Goal: Information Seeking & Learning: Check status

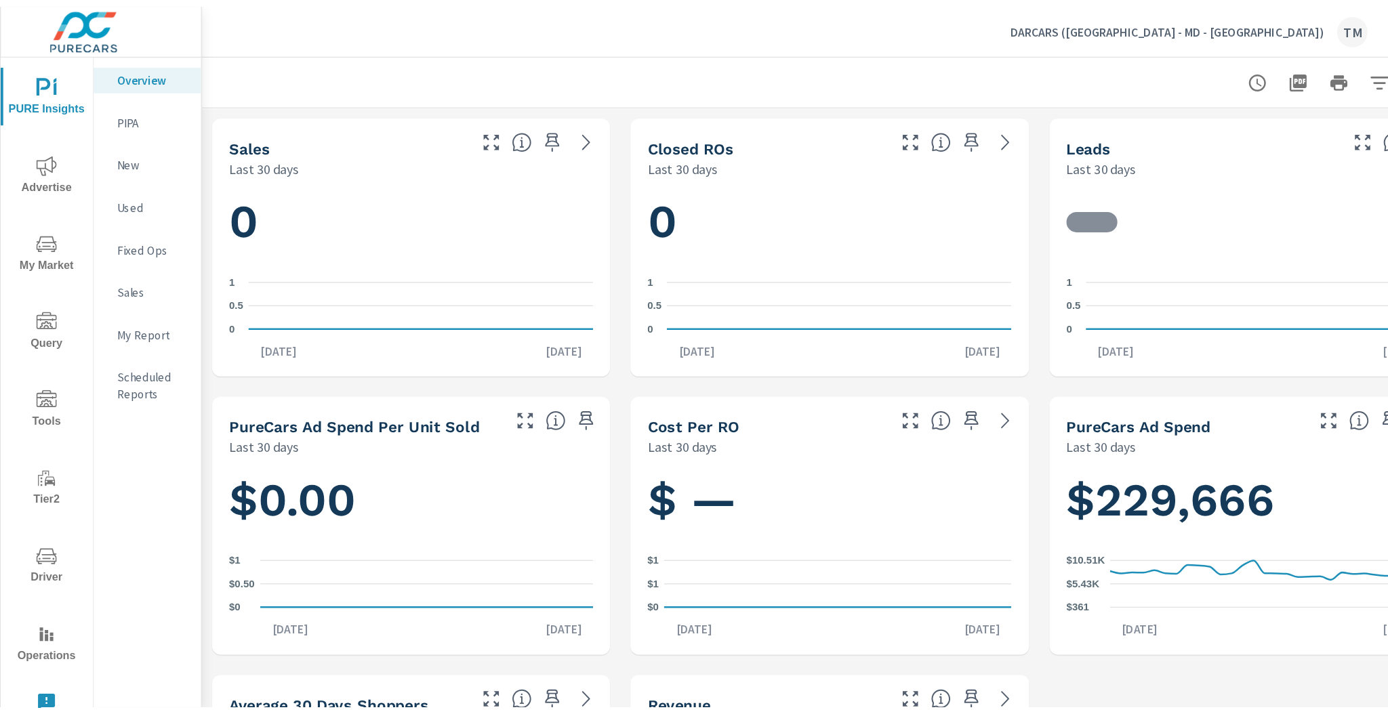
scroll to position [1016, 0]
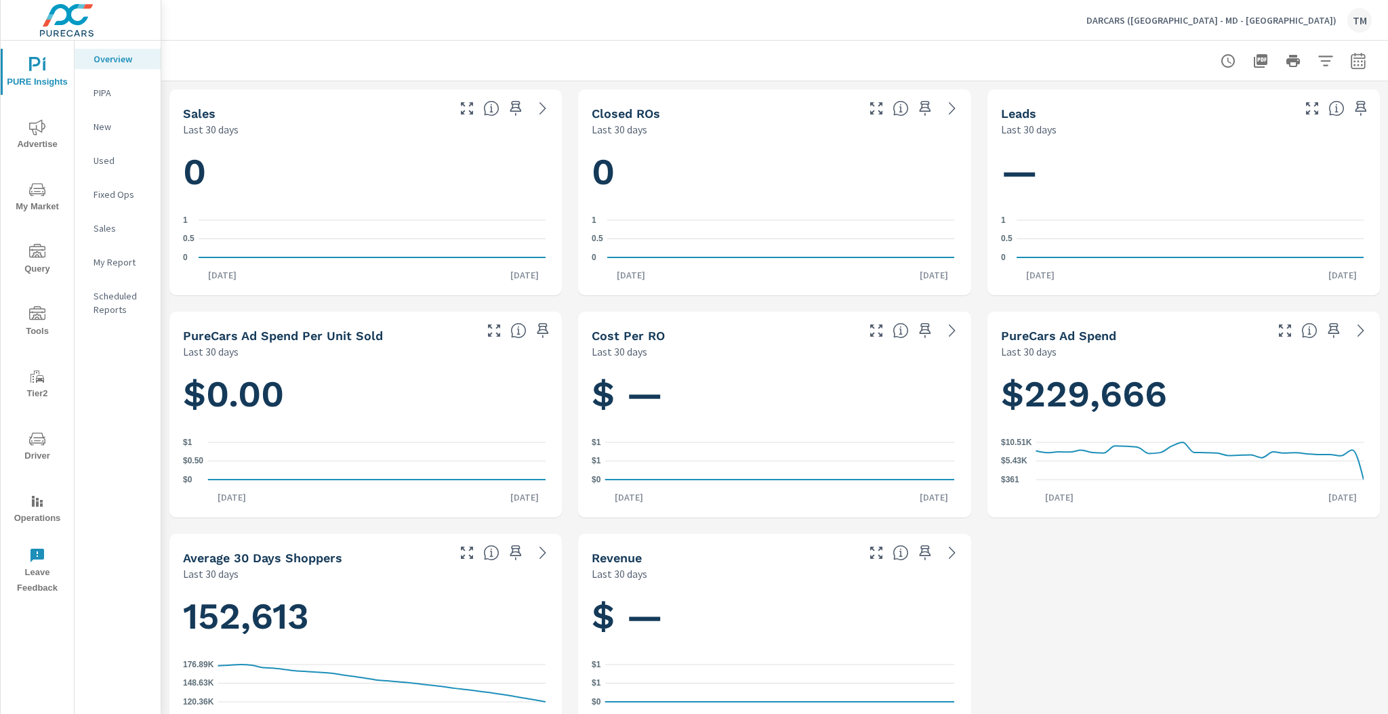
click at [50, 117] on button "Advertise" at bounding box center [37, 134] width 73 height 46
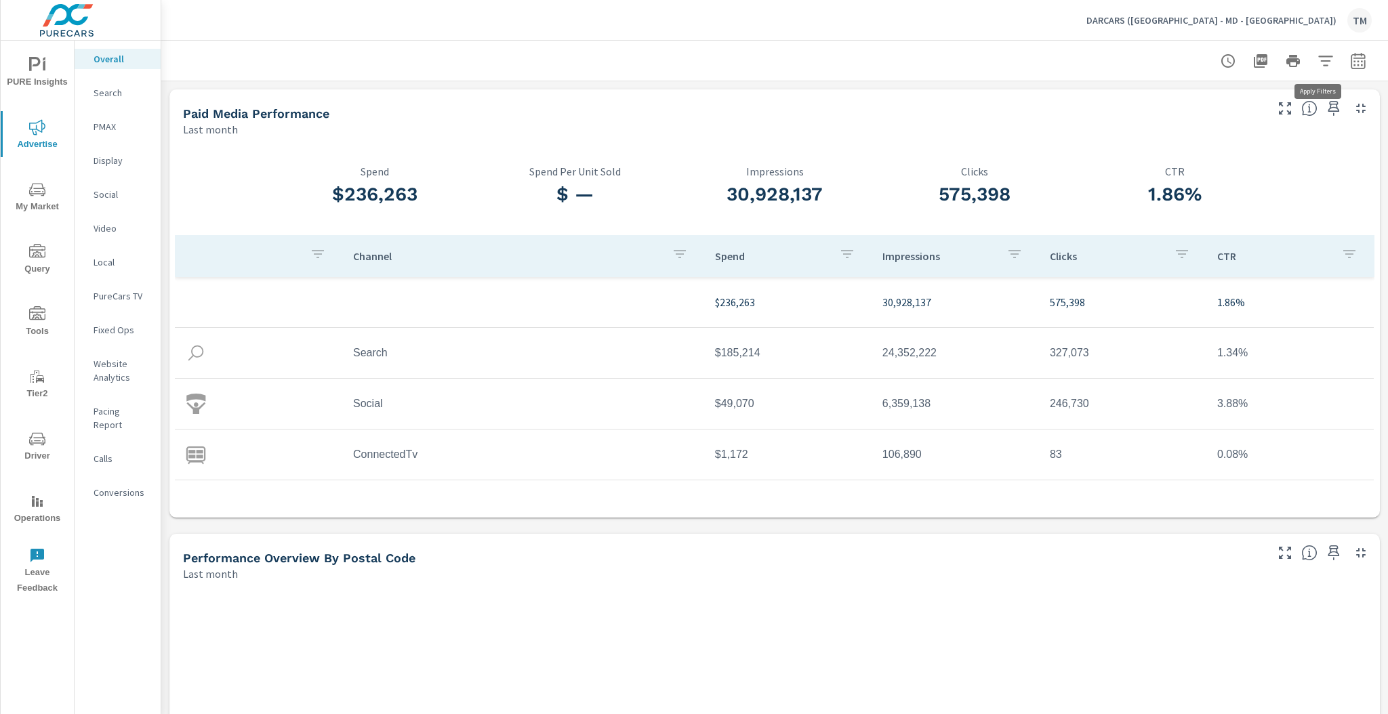
click at [1322, 60] on icon "button" at bounding box center [1325, 61] width 16 height 16
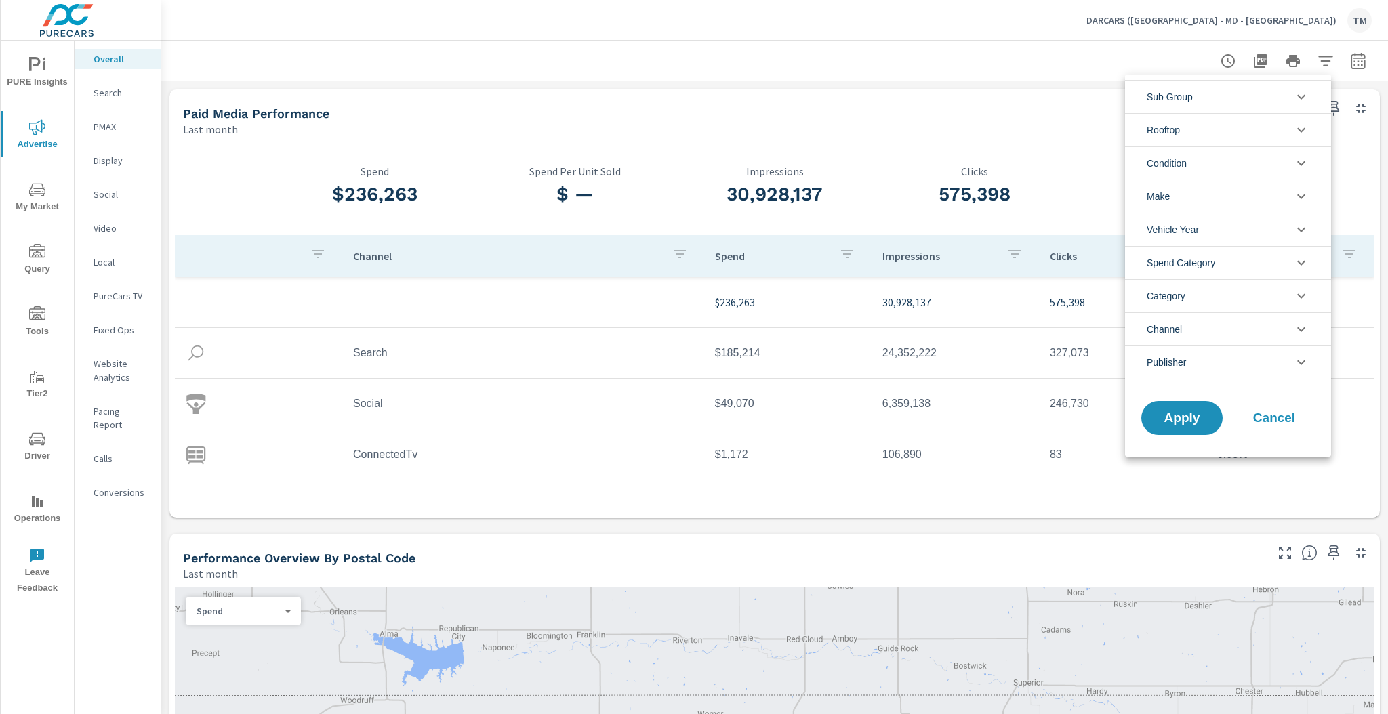
click at [1266, 133] on li "Rooftop" at bounding box center [1228, 129] width 206 height 33
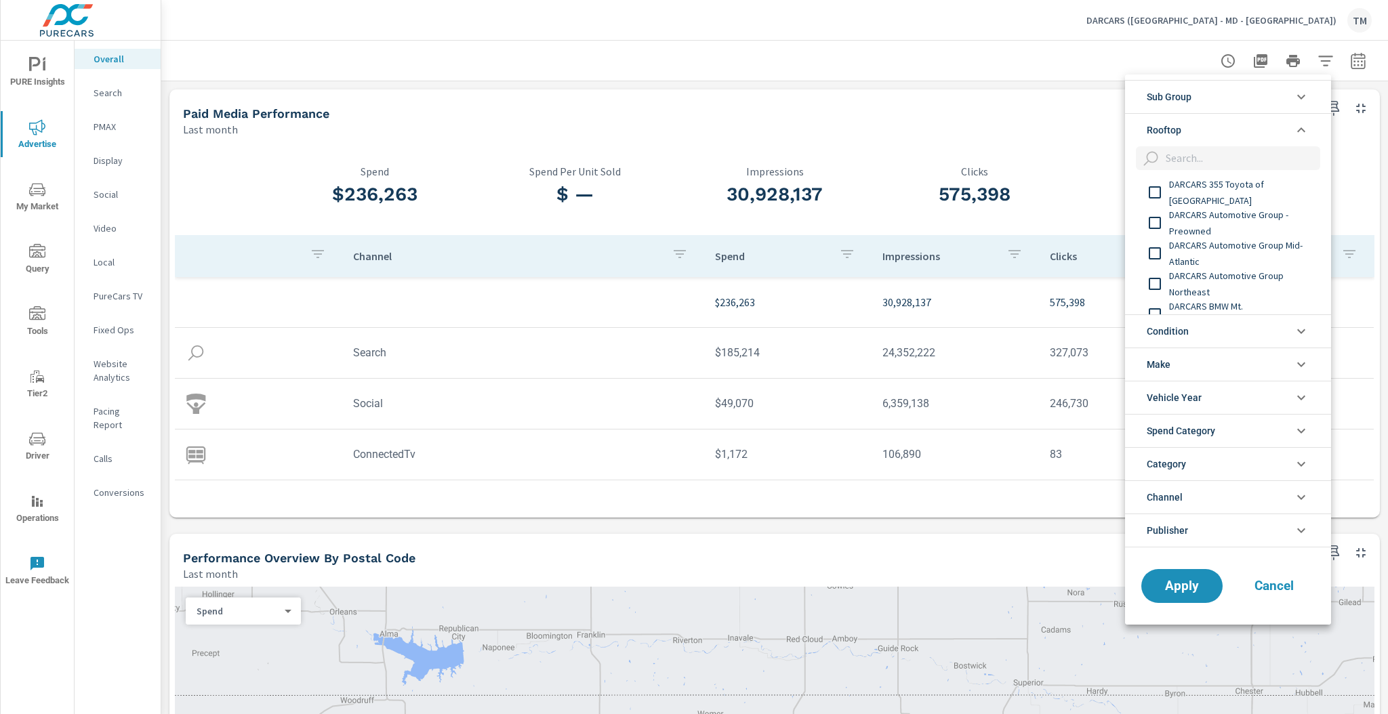
click at [1242, 199] on span "DARCARS 355 Toyota of [GEOGRAPHIC_DATA]" at bounding box center [1243, 192] width 148 height 33
click at [1237, 217] on span "DARCARS Automotive Group - Preowned" at bounding box center [1243, 223] width 148 height 33
click at [1245, 194] on span "DARCARS Automotive Group Mid-Atlantic" at bounding box center [1243, 199] width 148 height 33
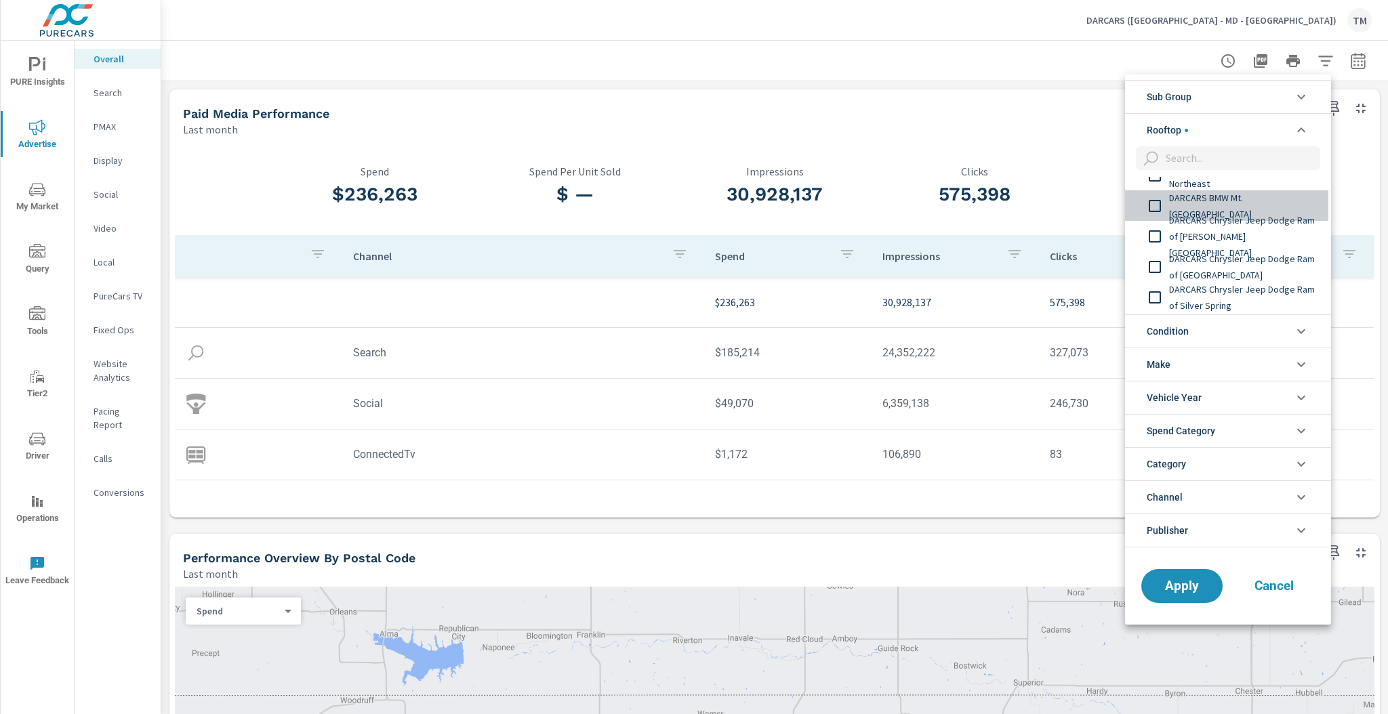
click at [1245, 203] on span "DARCARS BMW Mt. [GEOGRAPHIC_DATA]" at bounding box center [1243, 206] width 148 height 33
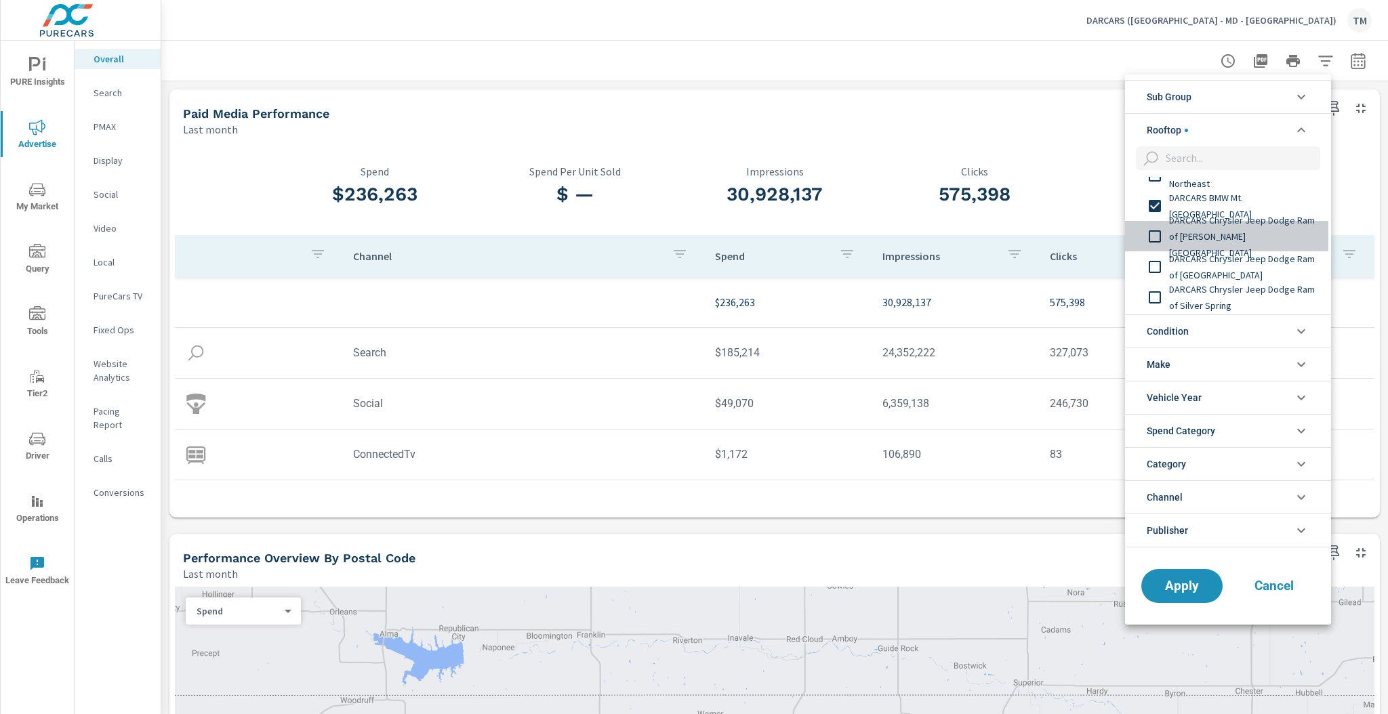
click at [1252, 230] on span "DARCARS Chrysler Jeep Dodge Ram of [PERSON_NAME][GEOGRAPHIC_DATA]" at bounding box center [1243, 236] width 148 height 49
click at [1254, 266] on span "DARCARS Chrysler Jeep Dodge Ram of [GEOGRAPHIC_DATA]" at bounding box center [1243, 267] width 148 height 33
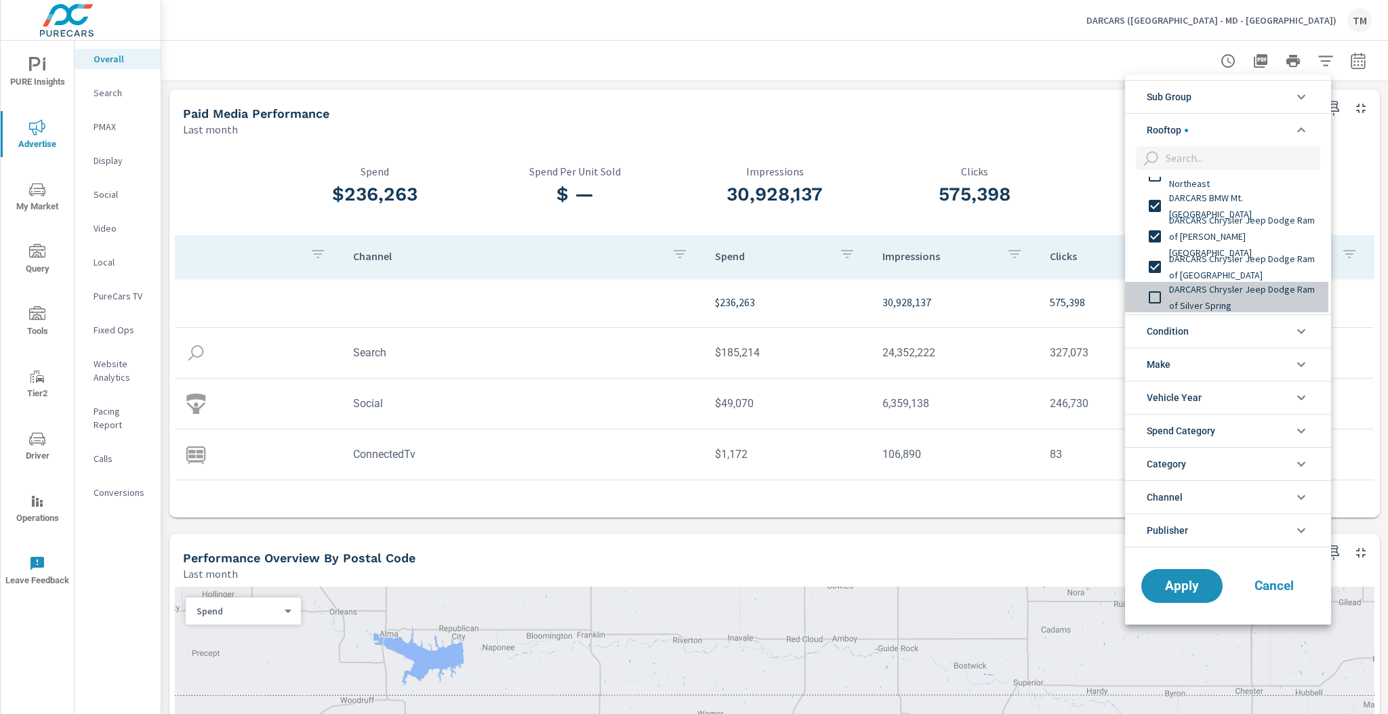
click at [1256, 293] on span "DARCARS Chrysler Jeep Dodge Ram of Silver Spring" at bounding box center [1243, 297] width 148 height 33
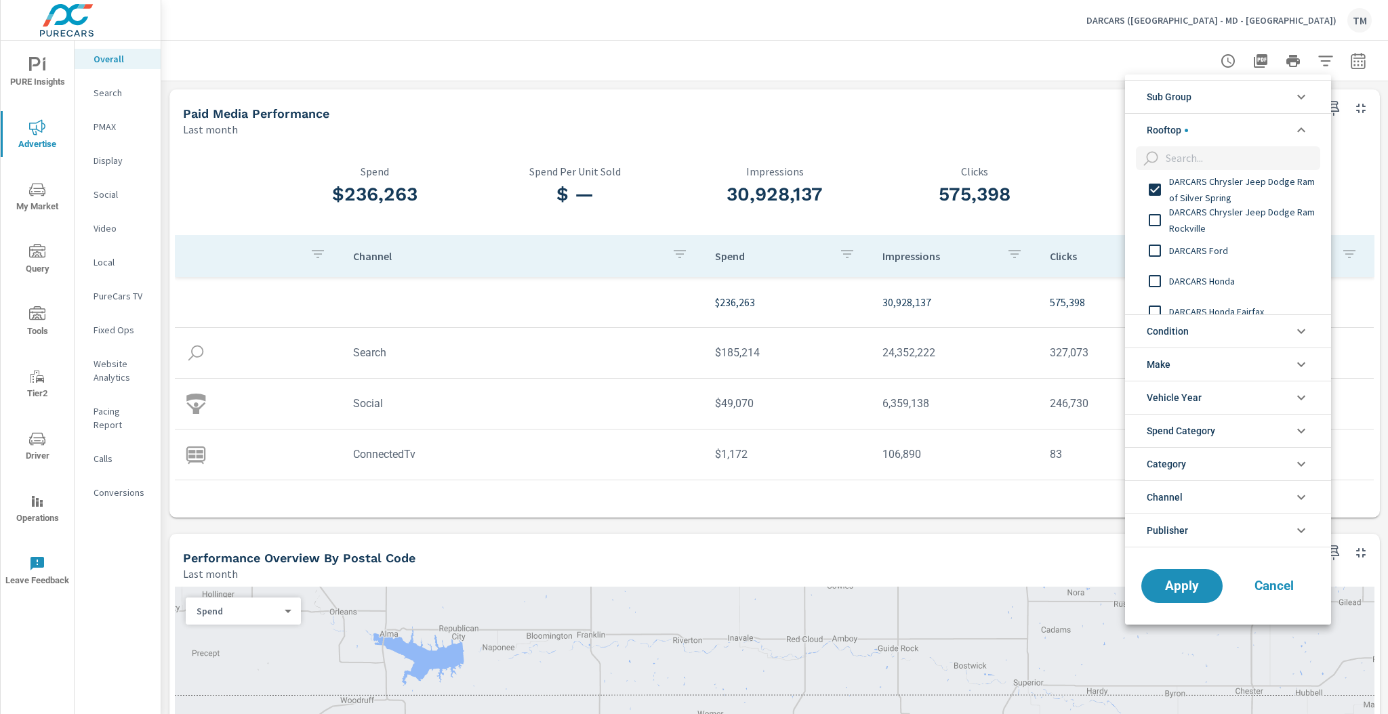
scroll to position [217, 0]
click at [1230, 226] on span "DARCARS Chrysler Jeep Dodge Ram Rockville" at bounding box center [1243, 219] width 148 height 33
click at [1226, 256] on span "DARCARS Ford" at bounding box center [1243, 250] width 148 height 16
click at [1228, 274] on div "DARCARS Honda" at bounding box center [1226, 280] width 203 height 30
click at [1234, 297] on div "DARCARS Honda Fairfax" at bounding box center [1226, 310] width 203 height 30
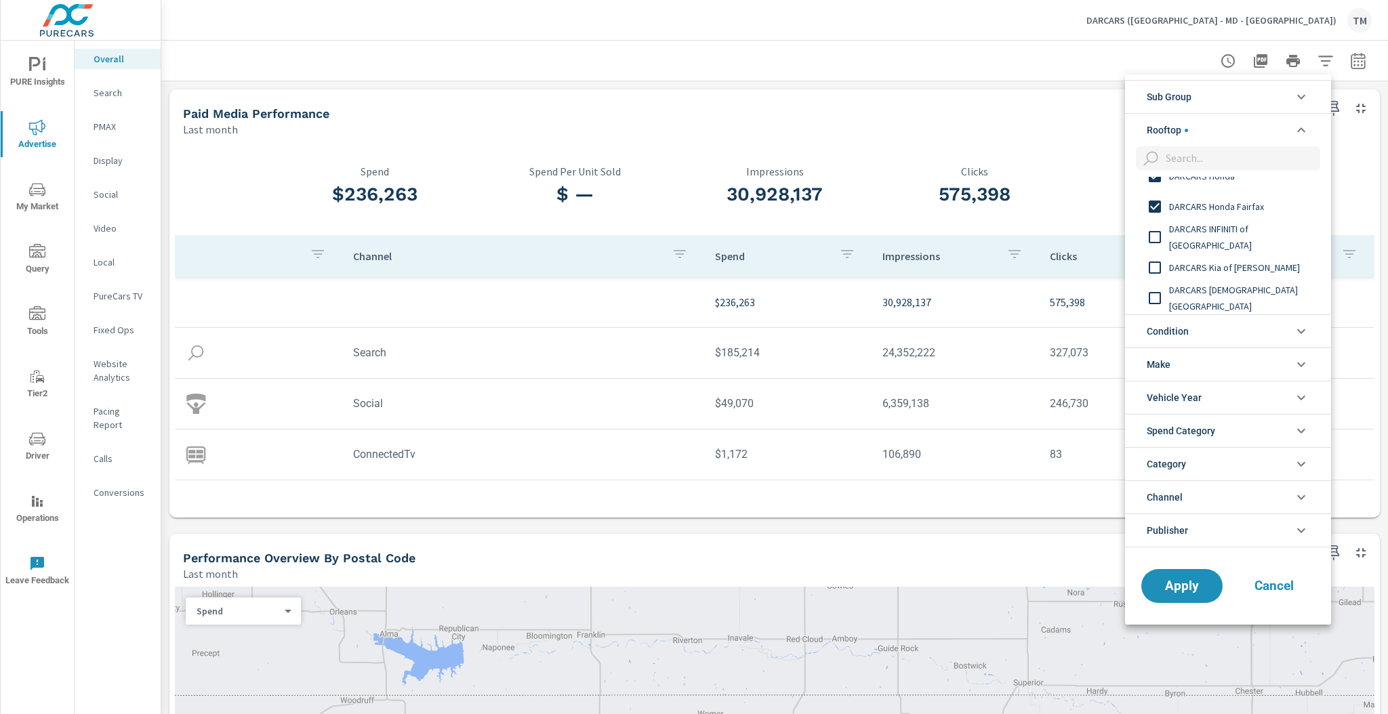
scroll to position [325, 0]
click at [1221, 241] on div "DARCARS INFINITI of [GEOGRAPHIC_DATA]" at bounding box center [1226, 233] width 203 height 30
click at [1223, 274] on div "DARCARS Kia of [PERSON_NAME]" at bounding box center [1226, 263] width 203 height 30
click at [1228, 293] on span "DARCARS [DEMOGRAPHIC_DATA][GEOGRAPHIC_DATA]" at bounding box center [1243, 294] width 148 height 33
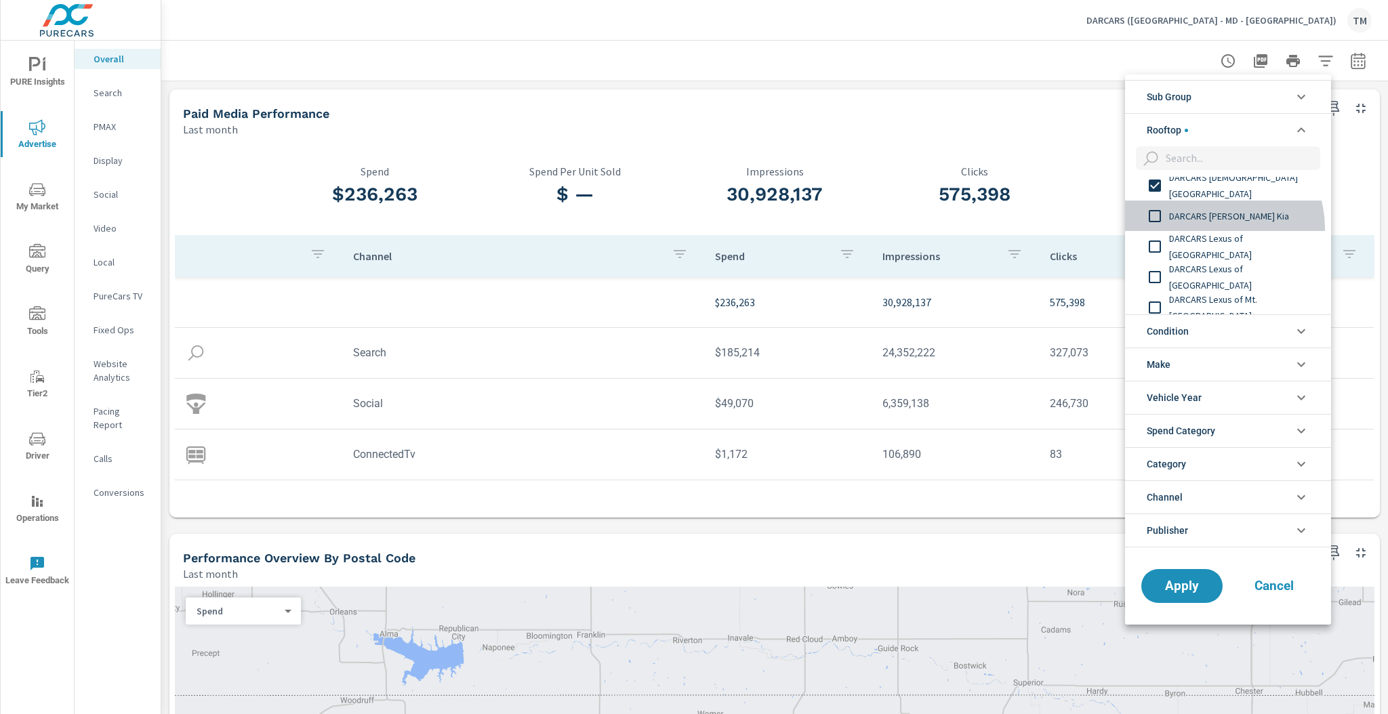
click at [1220, 228] on div "DARCARS [PERSON_NAME] Kia" at bounding box center [1226, 216] width 203 height 30
click at [1225, 248] on span "DARCARS Lexus of [GEOGRAPHIC_DATA]" at bounding box center [1243, 246] width 148 height 33
click at [1228, 274] on span "DARCARS Lexus of [GEOGRAPHIC_DATA]" at bounding box center [1243, 277] width 148 height 33
click at [1235, 294] on div "DARCARS Lexus of Mt. [GEOGRAPHIC_DATA]" at bounding box center [1226, 307] width 203 height 30
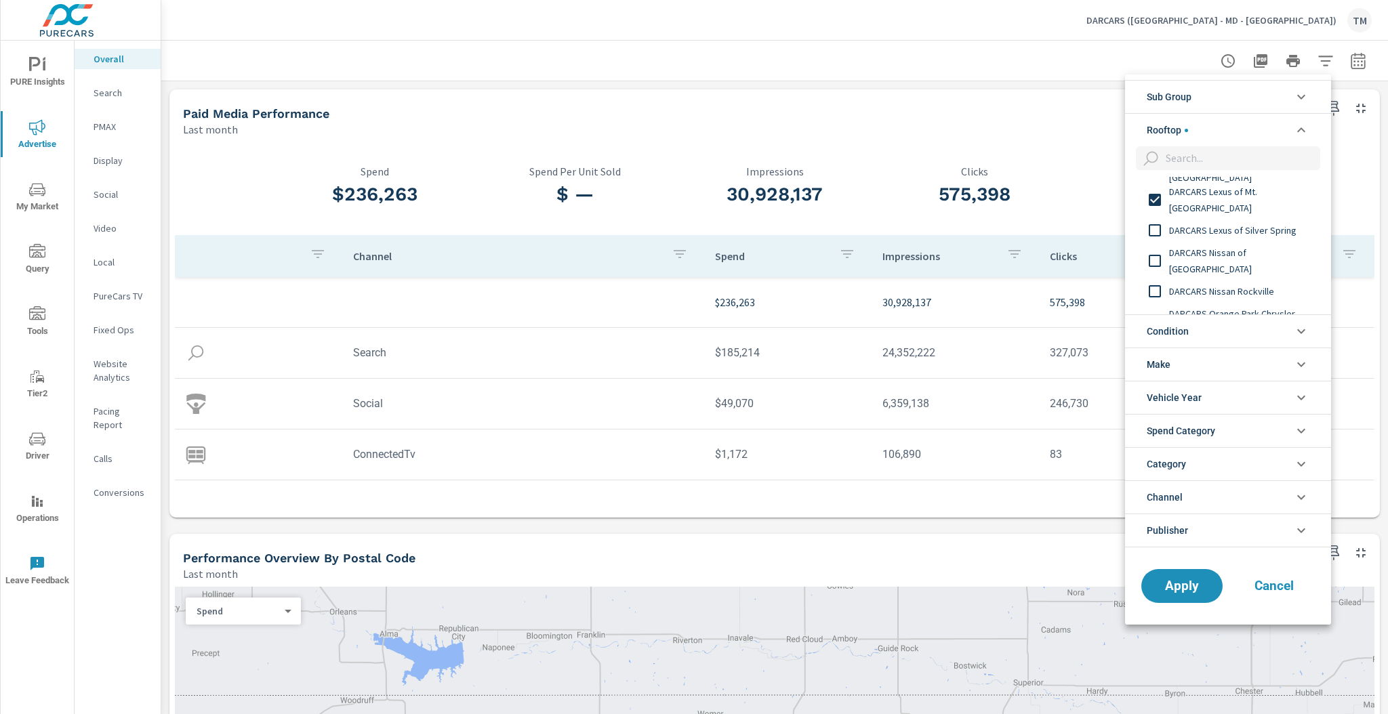
scroll to position [542, 0]
click at [1232, 233] on span "DARCARS Lexus of Silver Spring" at bounding box center [1243, 230] width 148 height 16
click at [1232, 267] on span "DARCARS Nissan of [GEOGRAPHIC_DATA]" at bounding box center [1243, 260] width 148 height 33
click at [1235, 299] on div "DARCARS Nissan Rockville" at bounding box center [1226, 290] width 203 height 30
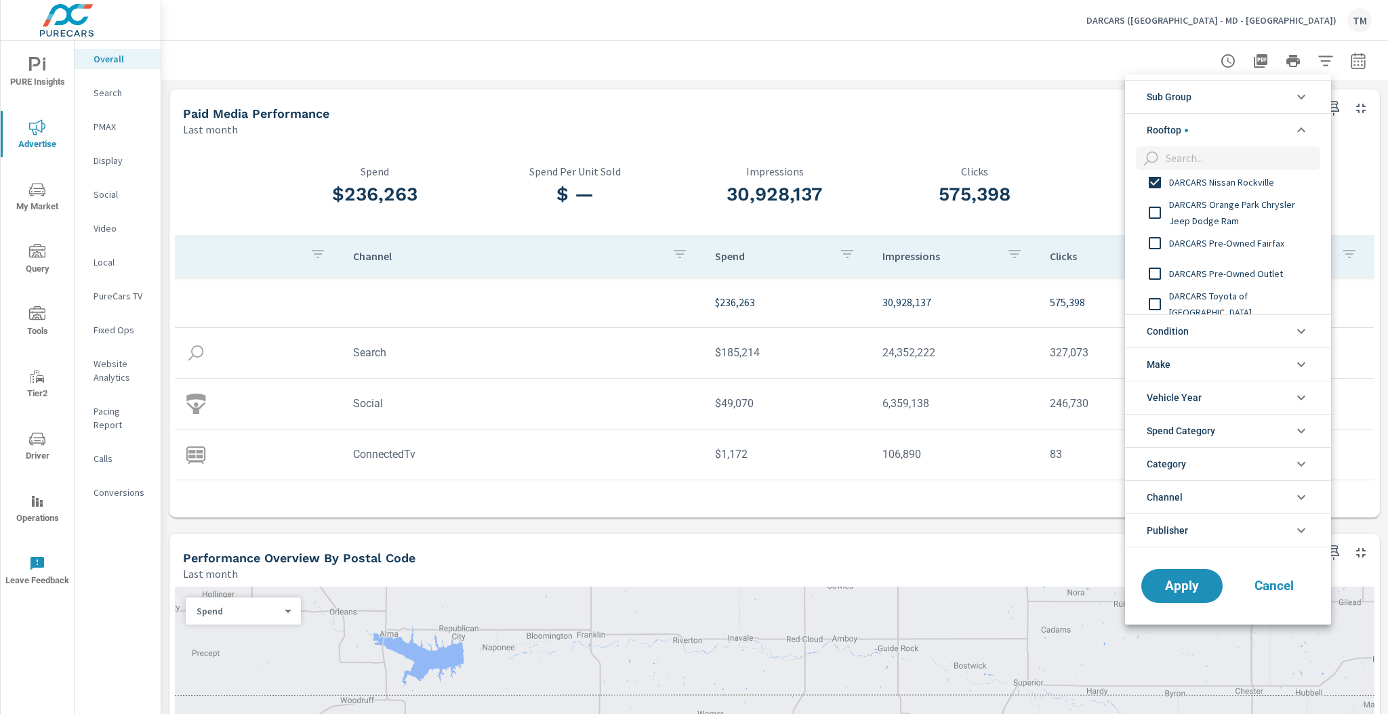
click at [1244, 222] on span "DARCARS Orange Park Chrysler Jeep Dodge Ram" at bounding box center [1243, 212] width 148 height 33
click at [1247, 255] on div "DARCARS Pre-Owned Fairfax" at bounding box center [1226, 243] width 203 height 30
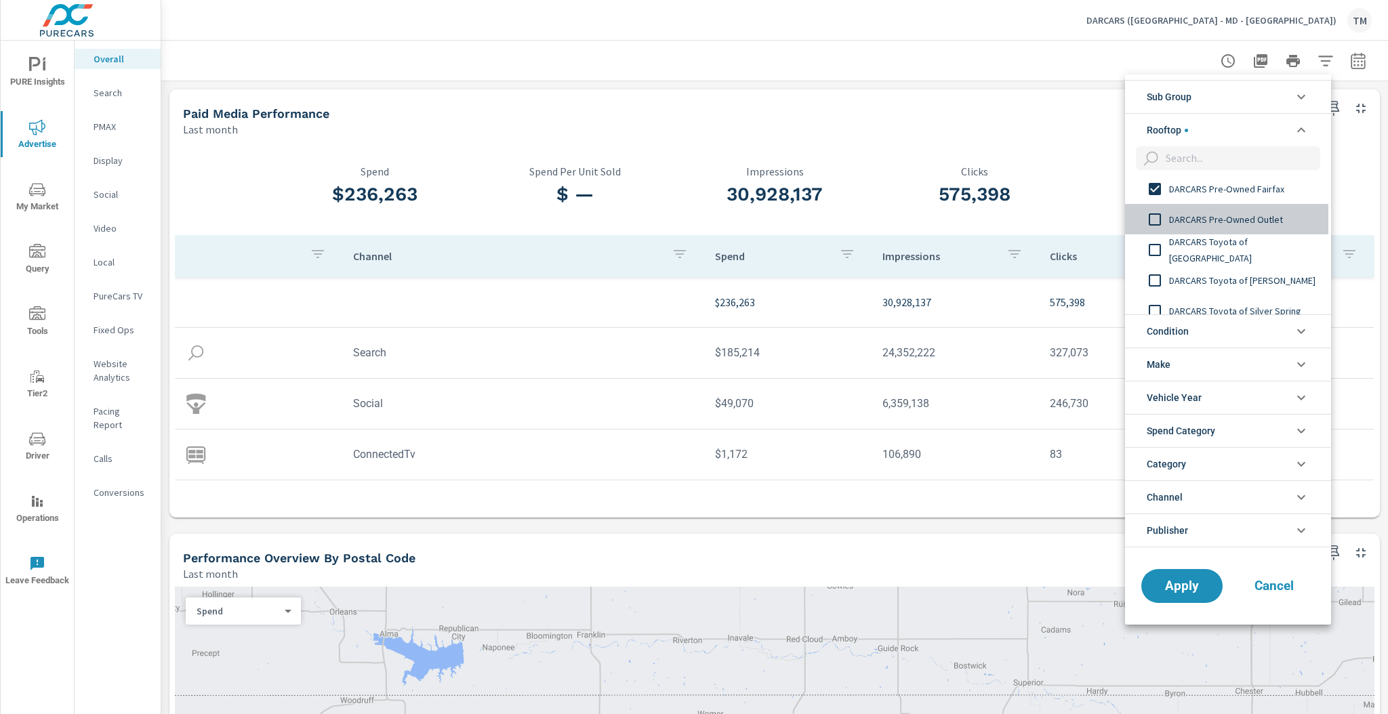
click at [1243, 223] on span "DARCARS Pre-Owned Outlet" at bounding box center [1243, 219] width 148 height 16
click at [1247, 252] on span "DARCARS Toyota of [GEOGRAPHIC_DATA]" at bounding box center [1243, 250] width 148 height 33
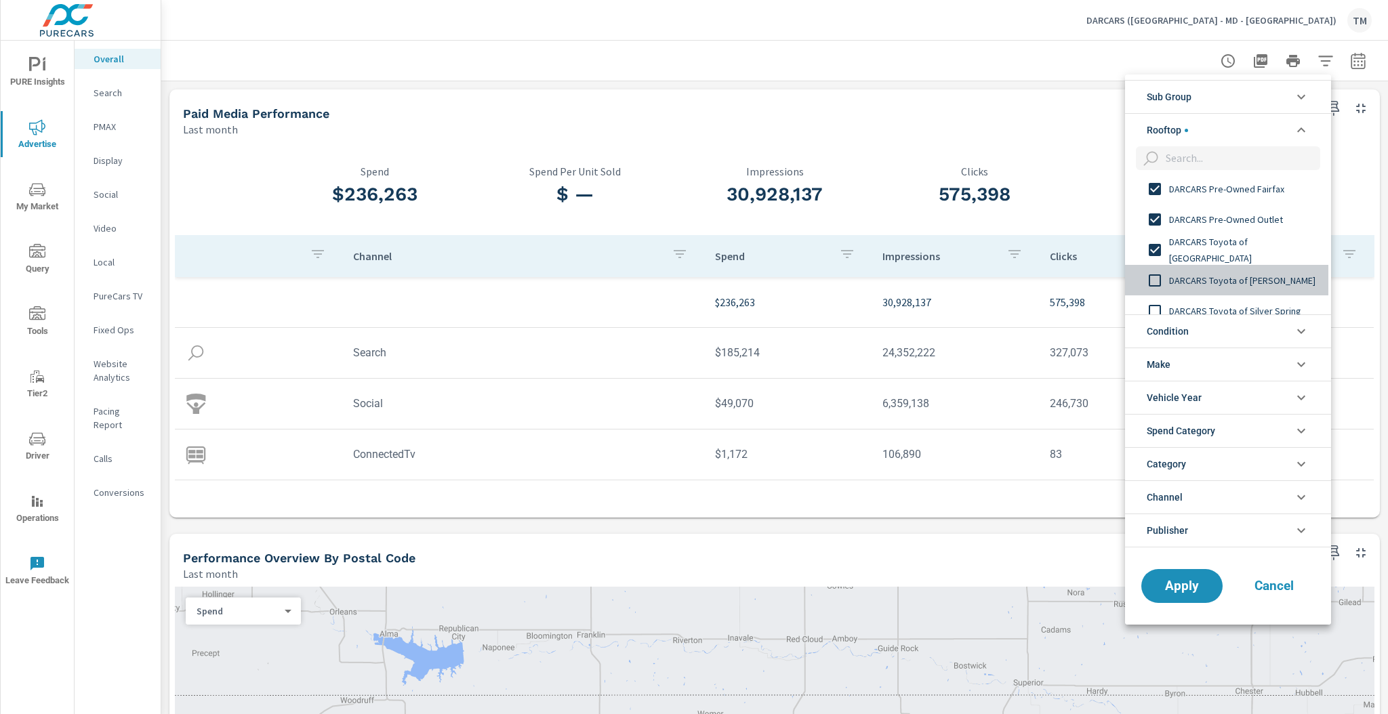
click at [1249, 281] on span "DARCARS Toyota of [PERSON_NAME]" at bounding box center [1243, 280] width 148 height 16
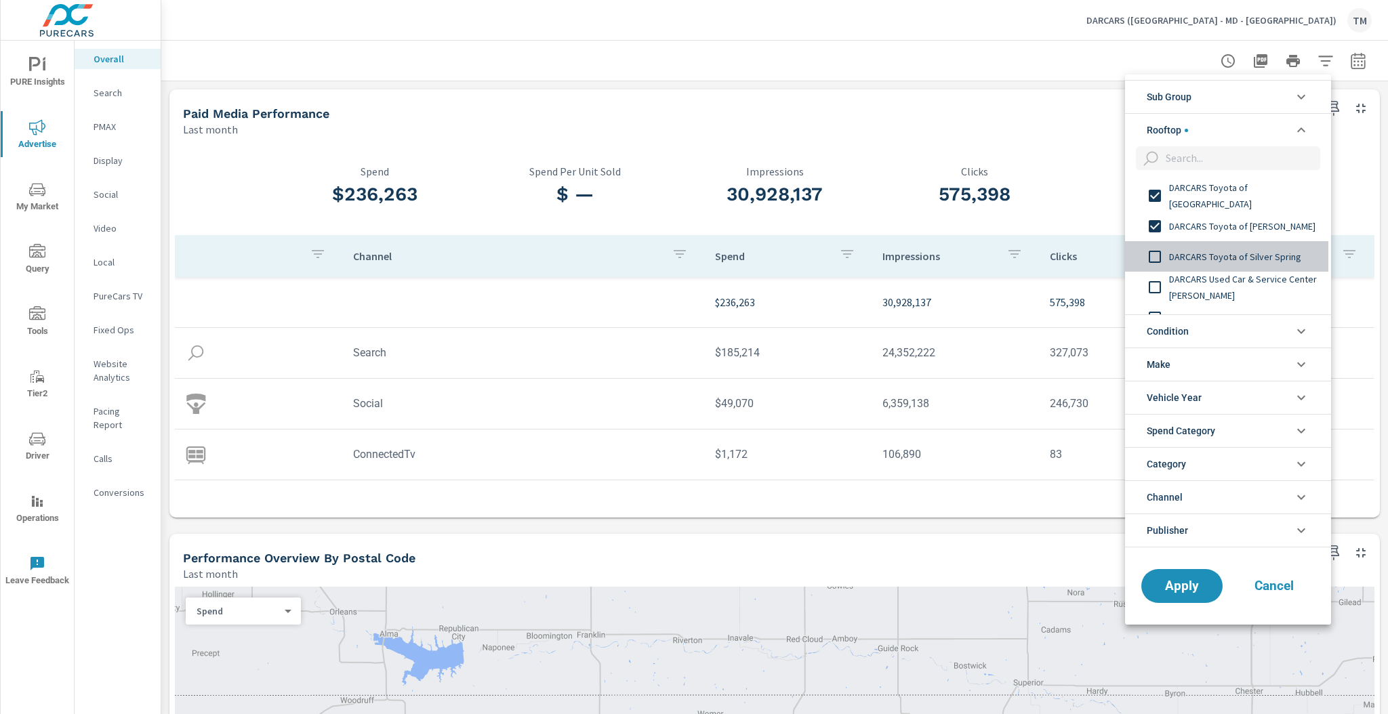
click at [1261, 264] on span "DARCARS Toyota of Silver Spring" at bounding box center [1243, 257] width 148 height 16
click at [1263, 289] on span "DARCARS Used Car & Service Center [PERSON_NAME]" at bounding box center [1243, 287] width 148 height 33
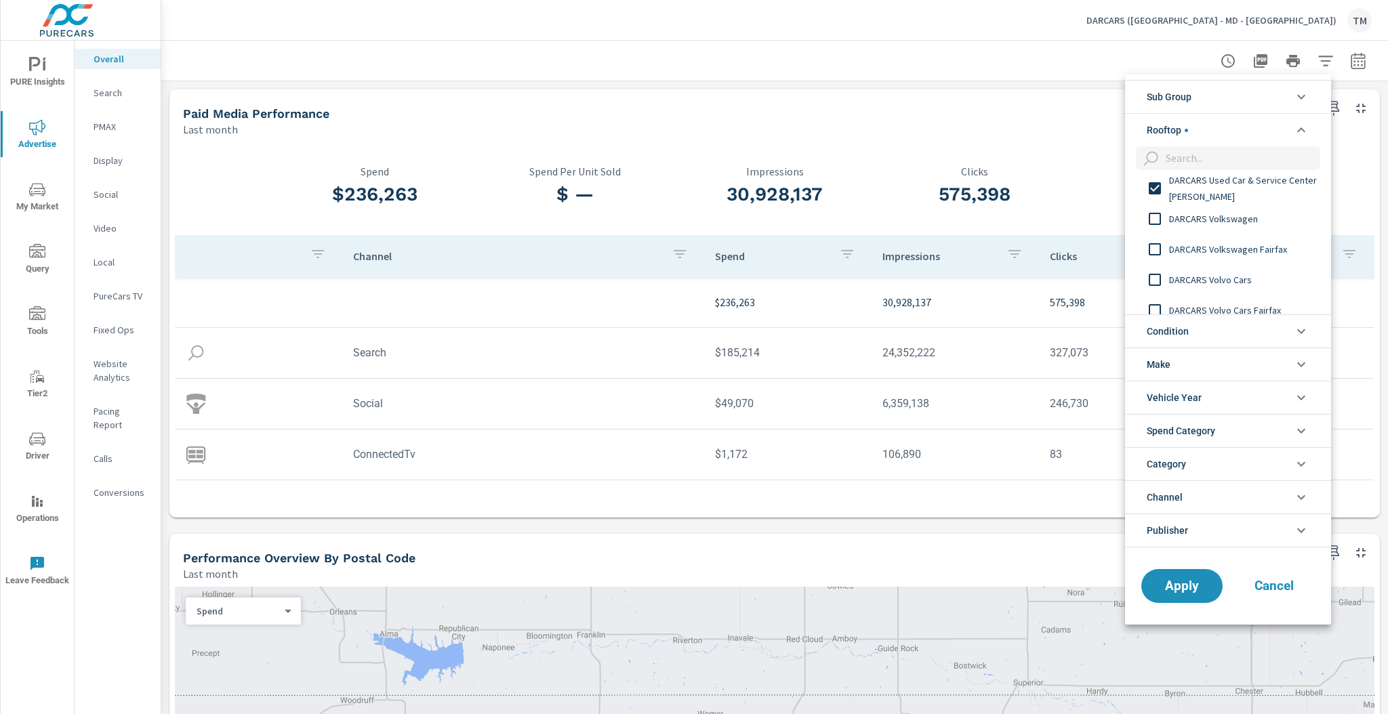
scroll to position [867, 0]
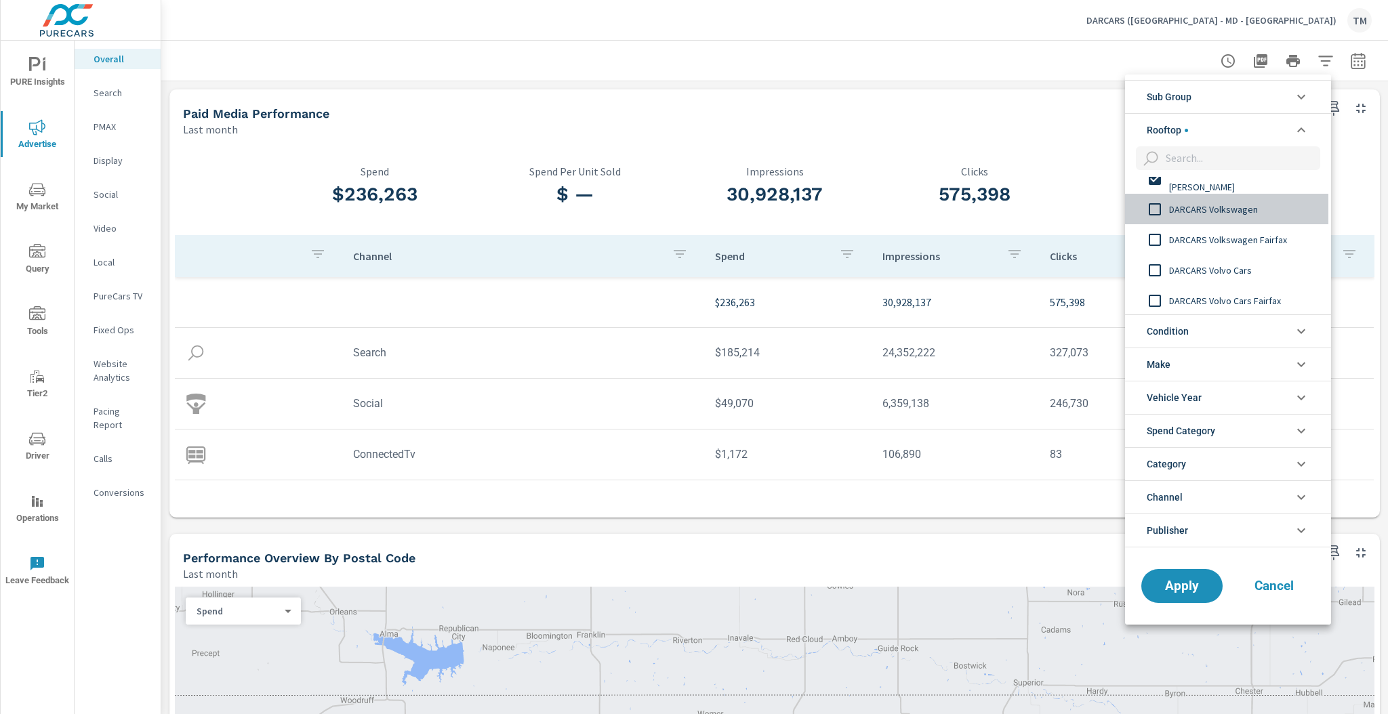
click at [1233, 222] on div "DARCARS Volkswagen" at bounding box center [1226, 209] width 203 height 30
click at [1251, 297] on span "DARCARS Volvo Cars Fairfax" at bounding box center [1243, 301] width 148 height 16
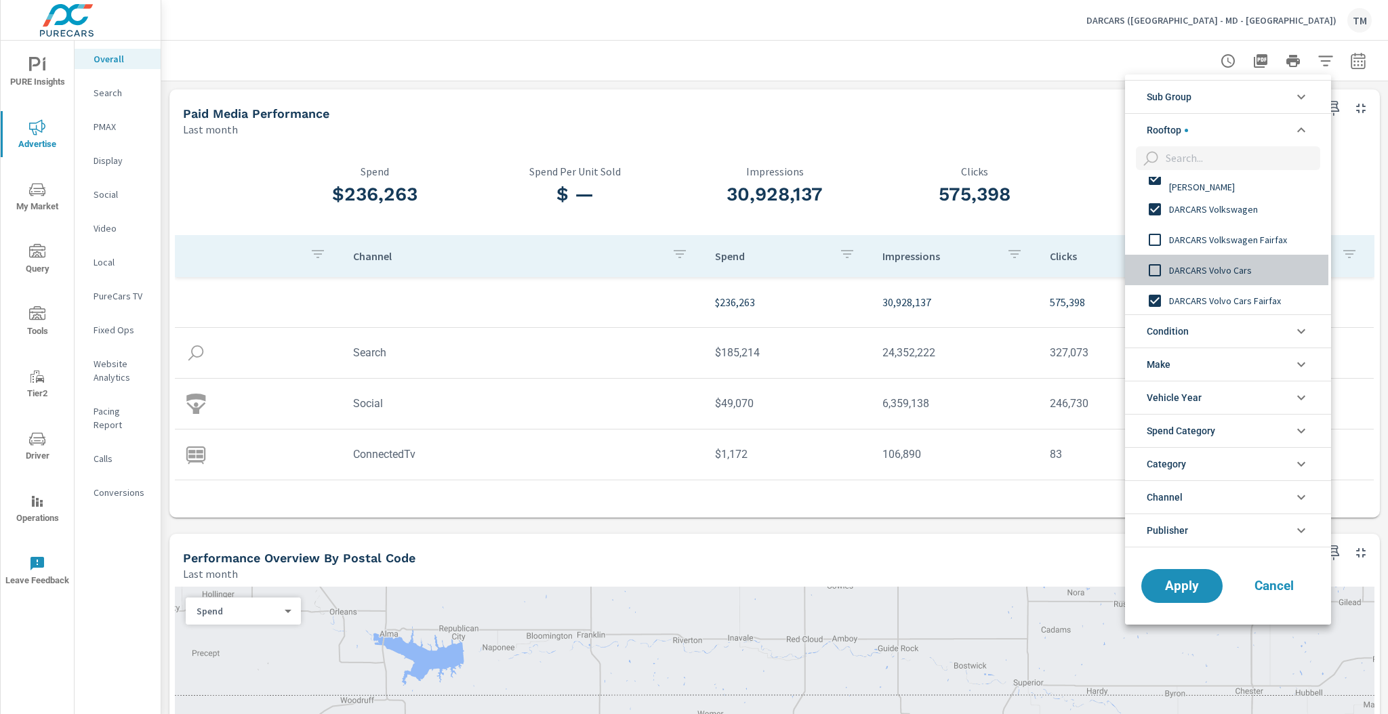
click at [1235, 268] on span "DARCARS Volvo Cars" at bounding box center [1243, 270] width 148 height 16
click at [1233, 234] on span "DARCARS Volkswagen Fairfax" at bounding box center [1243, 240] width 148 height 16
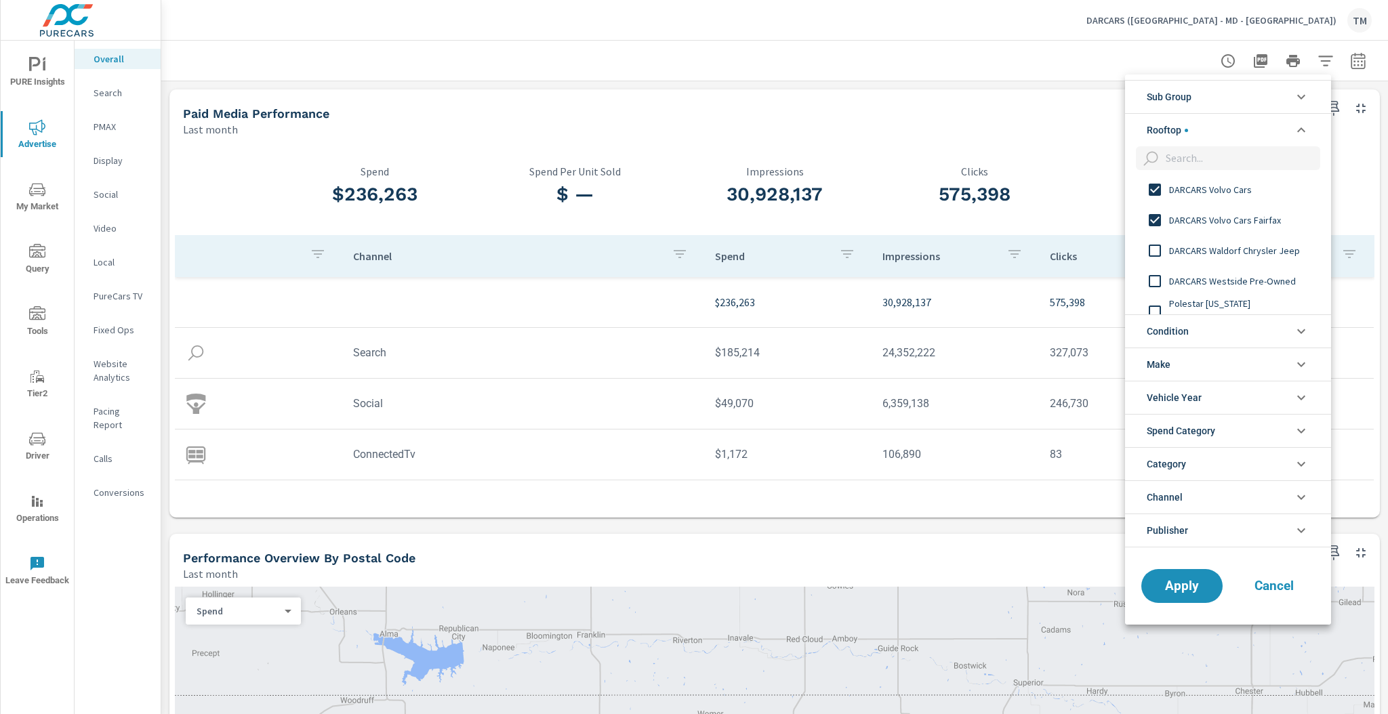
scroll to position [960, 0]
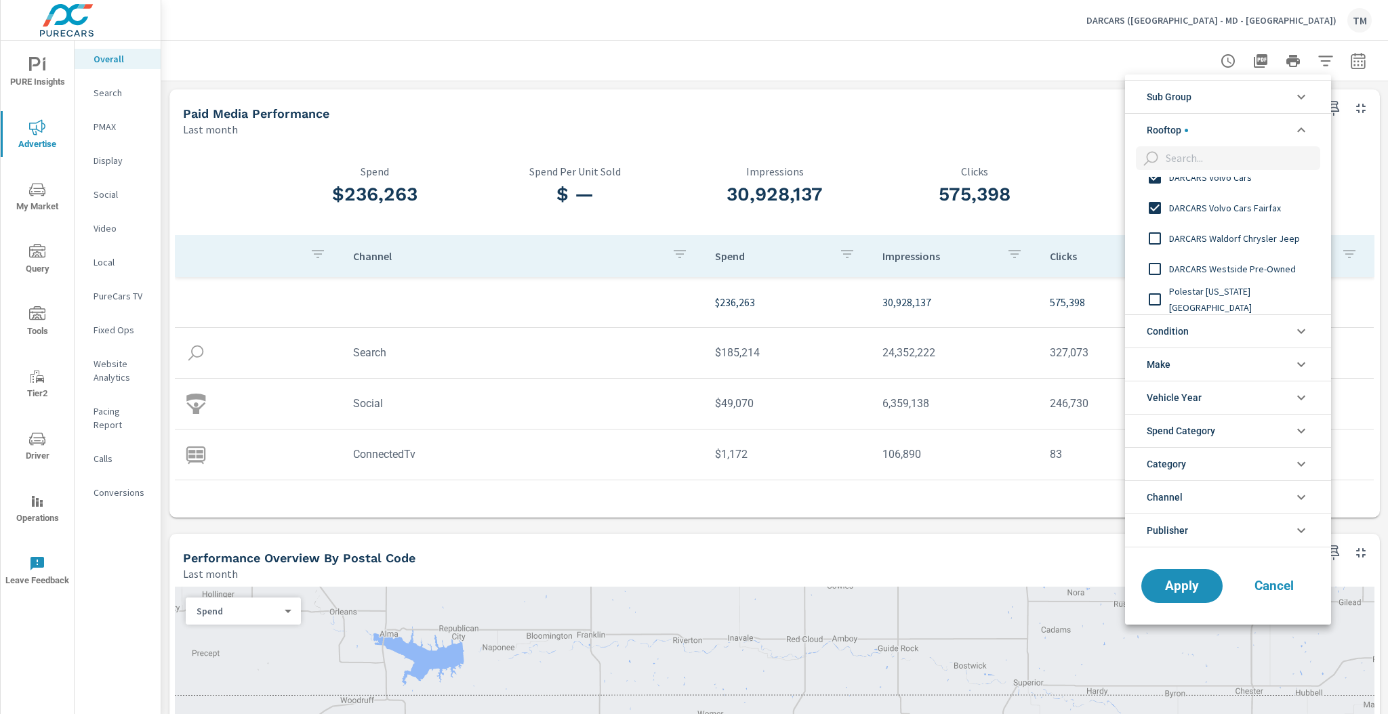
click at [1264, 278] on div "DARCARS Westside Pre-Owned" at bounding box center [1226, 268] width 203 height 30
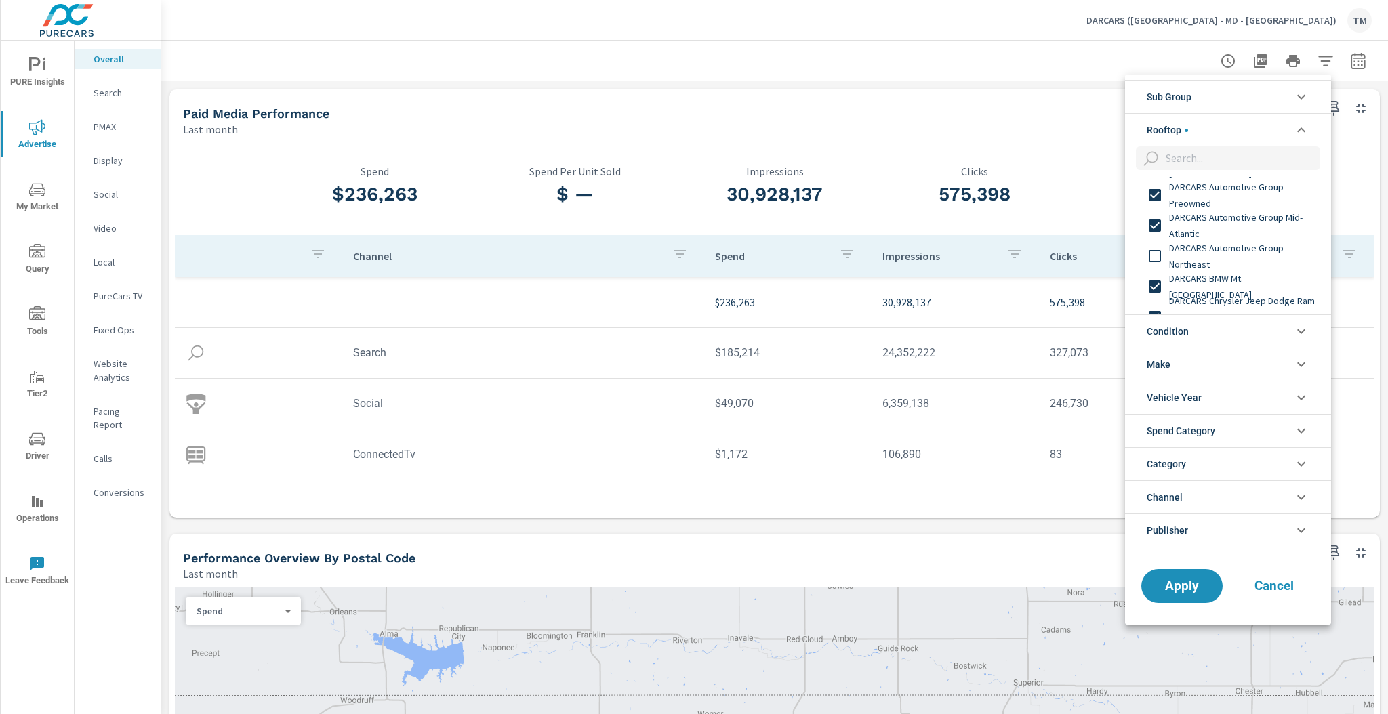
scroll to position [0, 0]
click at [1177, 581] on span "Apply" at bounding box center [1182, 585] width 56 height 13
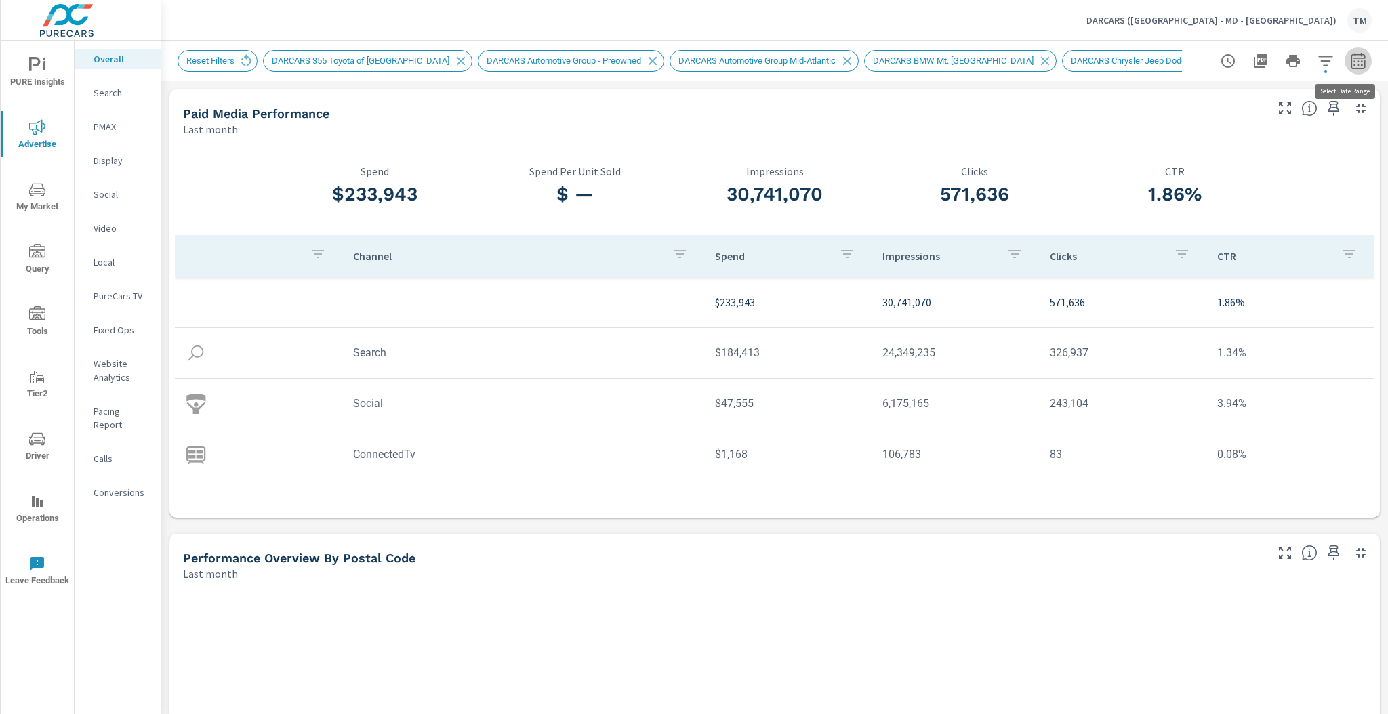
click at [1344, 64] on button "button" at bounding box center [1357, 60] width 27 height 27
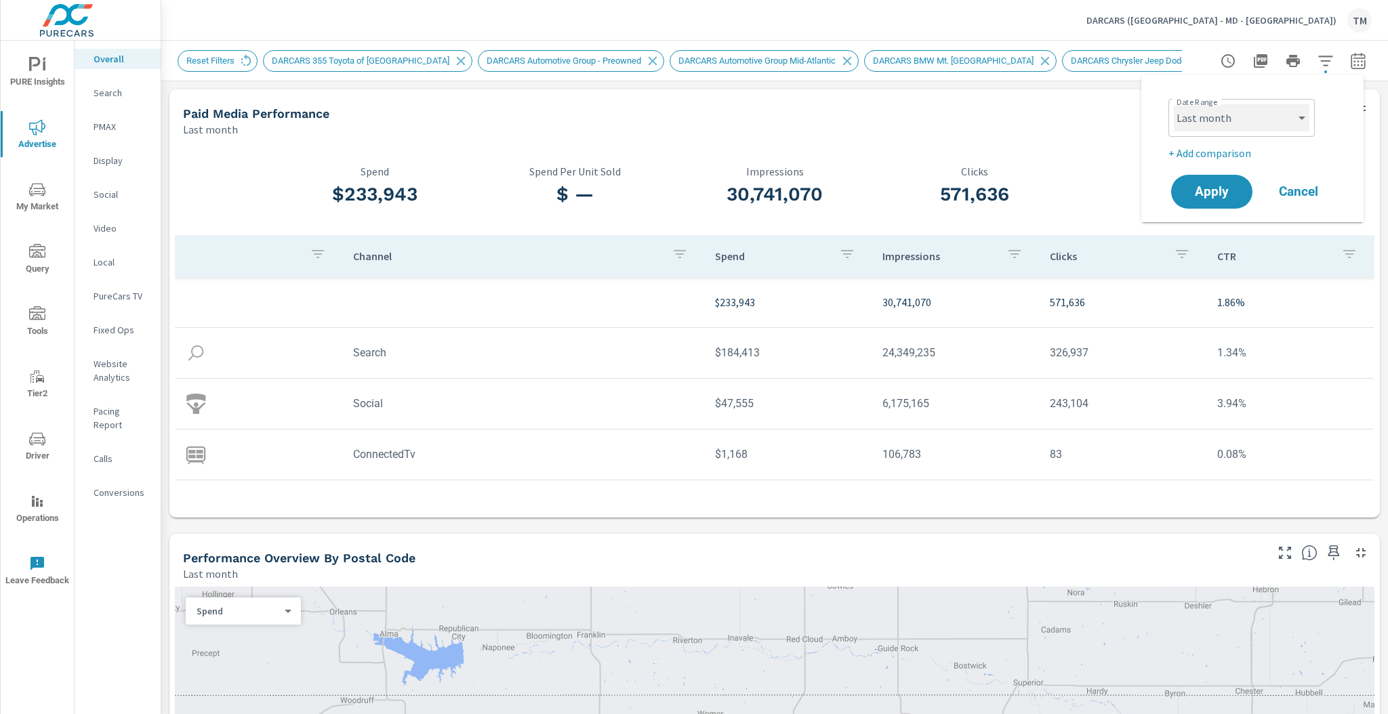
click at [1243, 127] on select "Custom [DATE] Last week Last 7 days Last 14 days Last 30 days Last 45 days Last…" at bounding box center [1242, 117] width 136 height 27
click at [1174, 104] on select "Custom [DATE] Last week Last 7 days Last 14 days Last 30 days Last 45 days Last…" at bounding box center [1242, 117] width 136 height 27
select select "Last 30 days"
click at [1204, 157] on p "+ Add comparison" at bounding box center [1254, 153] width 173 height 16
select select "Previous period"
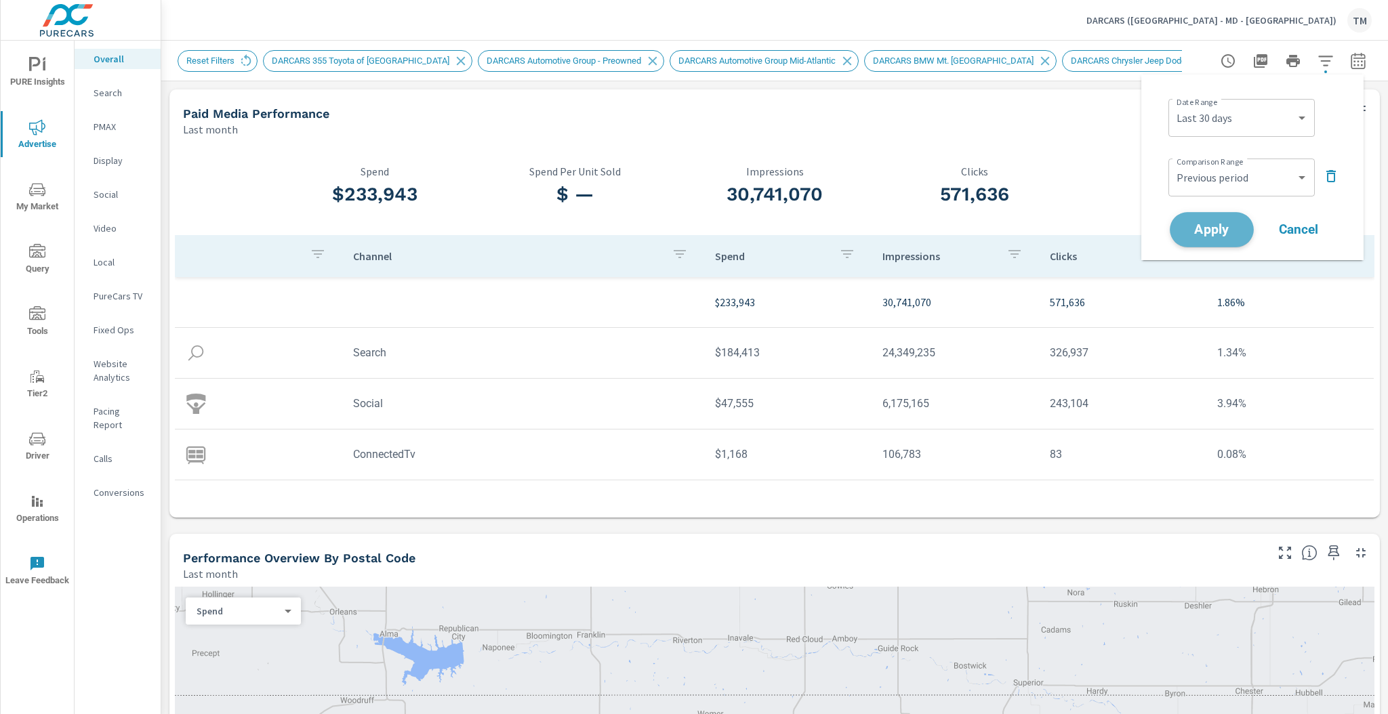
click at [1207, 224] on span "Apply" at bounding box center [1212, 230] width 56 height 13
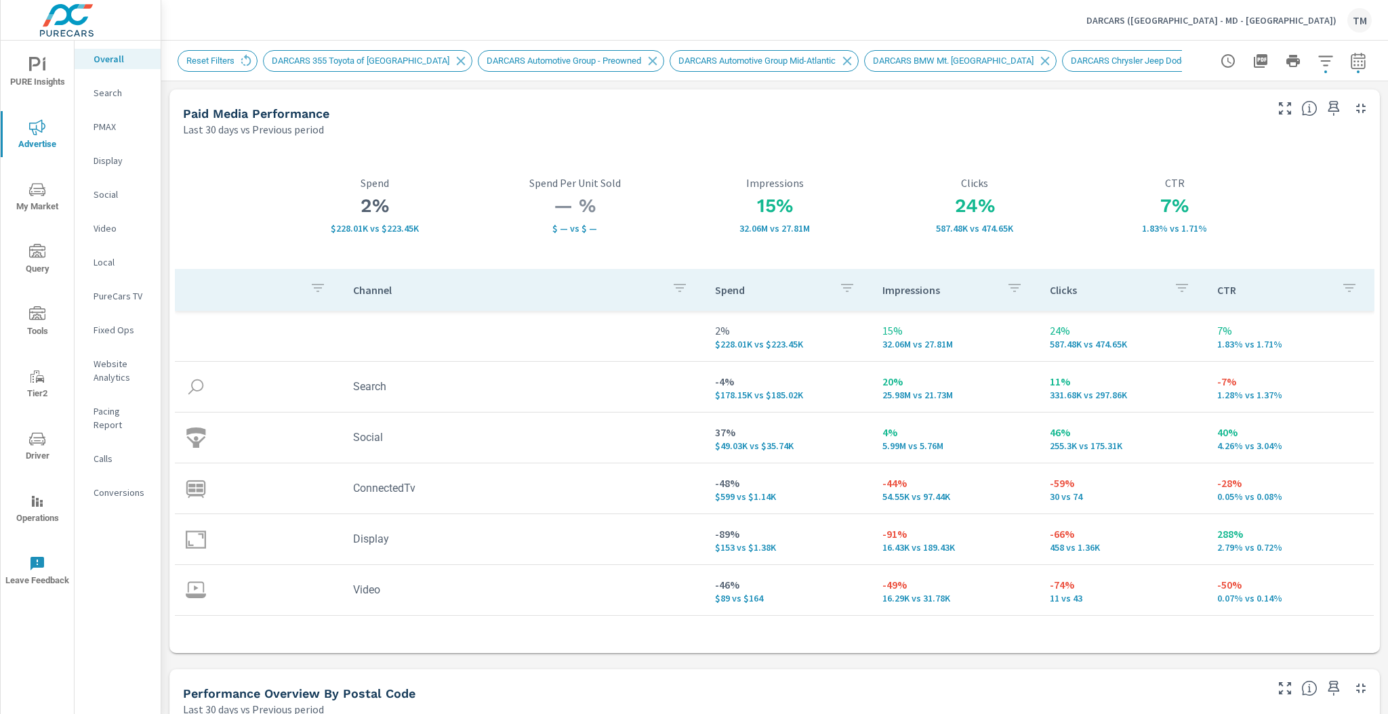
click at [1350, 60] on icon "button" at bounding box center [1358, 61] width 16 height 16
select select "Last 30 days"
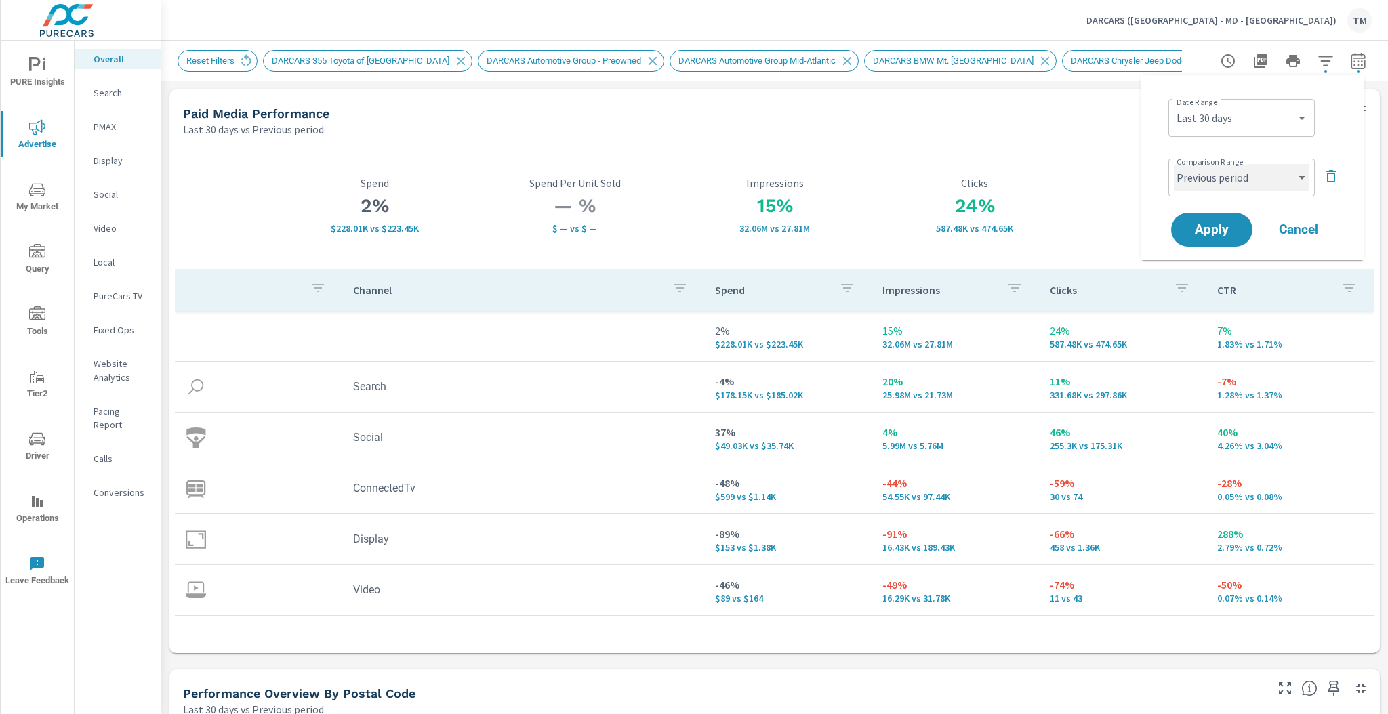
click at [1247, 165] on select "Custom Previous period Previous month Previous year" at bounding box center [1242, 177] width 136 height 27
click at [1174, 164] on select "Custom Previous period Previous month Previous year" at bounding box center [1242, 177] width 136 height 27
select select "Previous year"
click at [1231, 239] on button "Apply" at bounding box center [1212, 229] width 84 height 35
